Goal: Entertainment & Leisure: Consume media (video, audio)

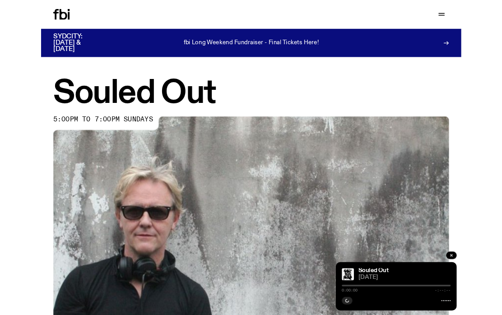
scroll to position [61, 0]
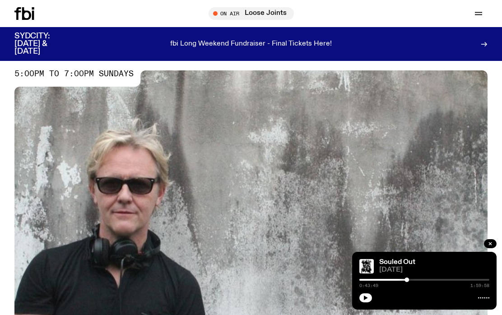
click at [259, 41] on p "fbi Long Weekend Fundraiser - Final Tickets Here!" at bounding box center [251, 44] width 162 height 8
click at [239, 10] on span "Tune in live" at bounding box center [254, 13] width 71 height 7
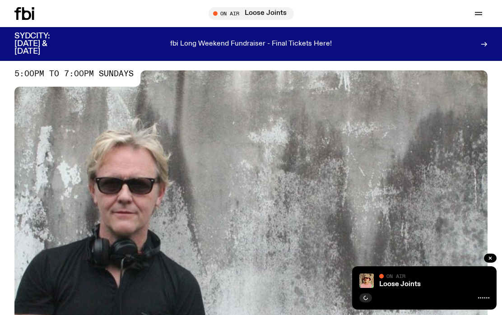
click at [230, 15] on span "Tune in live" at bounding box center [254, 13] width 71 height 7
click at [219, 11] on span "Tune in live" at bounding box center [254, 13] width 71 height 7
click at [490, 261] on button "button" at bounding box center [490, 258] width 13 height 9
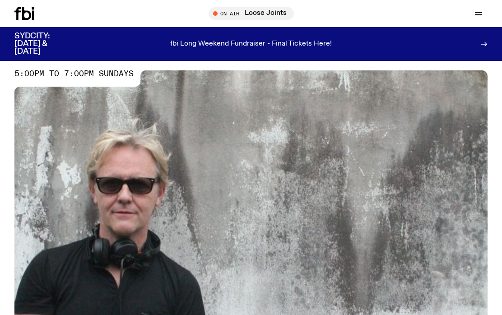
click at [250, 14] on span "Tune in live" at bounding box center [254, 13] width 71 height 7
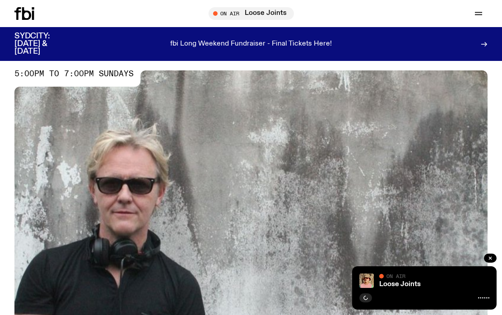
click at [418, 279] on div "On Air" at bounding box center [434, 277] width 110 height 7
click at [486, 296] on icon at bounding box center [483, 297] width 11 height 7
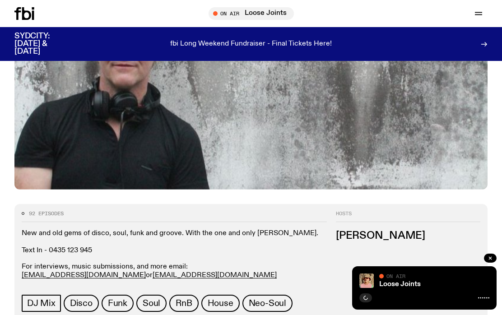
scroll to position [0, 0]
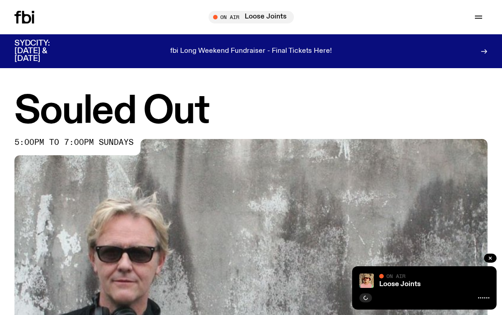
click at [37, 35] on div "SYDCITY: OCTOBER 3 & 4 fbi Long Weekend Fundraiser - Final Tickets Here!" at bounding box center [250, 51] width 473 height 34
click at [35, 32] on div "Schedule Explore Read Volunteer Newsletter On Air Loose Joints Tune in live On …" at bounding box center [251, 17] width 502 height 34
click at [27, 23] on icon at bounding box center [26, 17] width 9 height 13
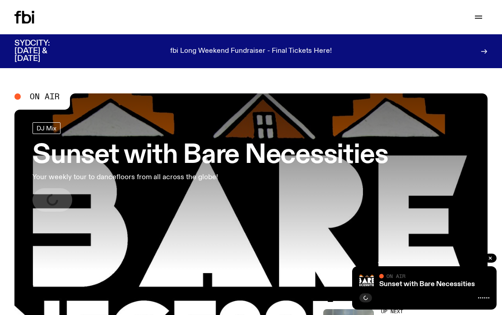
click at [26, 22] on icon at bounding box center [26, 17] width 9 height 13
click at [30, 17] on icon at bounding box center [26, 17] width 9 height 13
click at [26, 17] on icon at bounding box center [24, 17] width 20 height 13
